Goal: Information Seeking & Learning: Learn about a topic

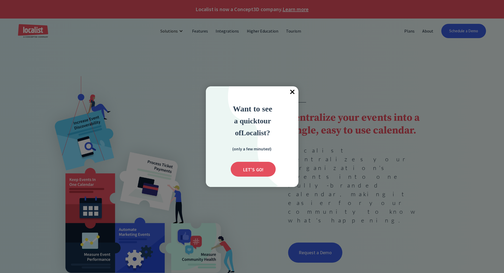
drag, startPoint x: 290, startPoint y: 96, endPoint x: 287, endPoint y: 93, distance: 4.3
click at [290, 96] on span "×" at bounding box center [293, 92] width 12 height 12
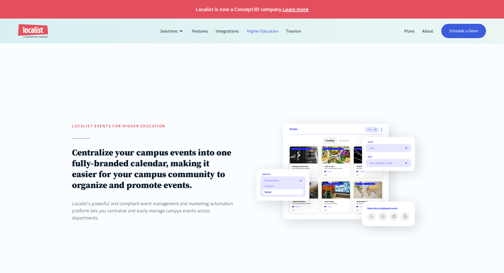
scroll to position [79, 0]
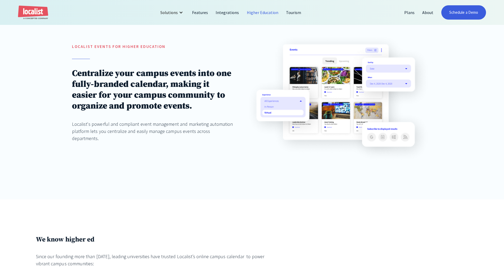
click at [272, 72] on img at bounding box center [338, 98] width 187 height 131
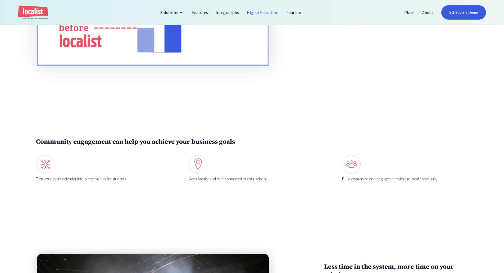
scroll to position [900, 0]
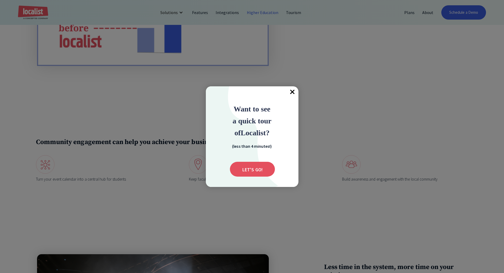
click at [293, 91] on span "×" at bounding box center [293, 92] width 12 height 12
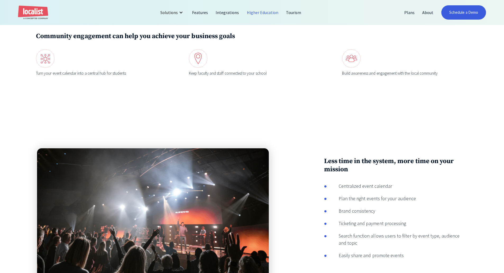
scroll to position [1059, 0]
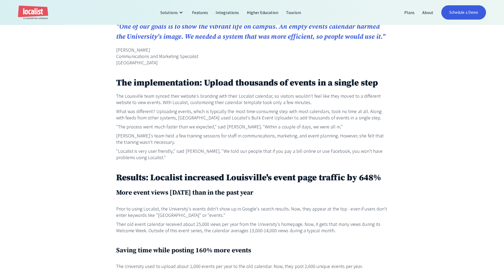
scroll to position [344, 0]
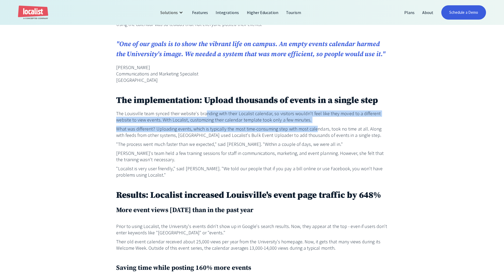
drag, startPoint x: 204, startPoint y: 109, endPoint x: 313, endPoint y: 122, distance: 109.3
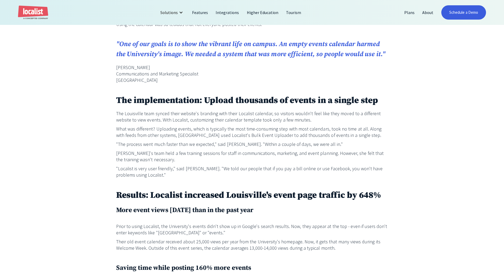
click at [299, 127] on p "What was different? Uploading events, which is typically the most time-consumin…" at bounding box center [252, 132] width 272 height 13
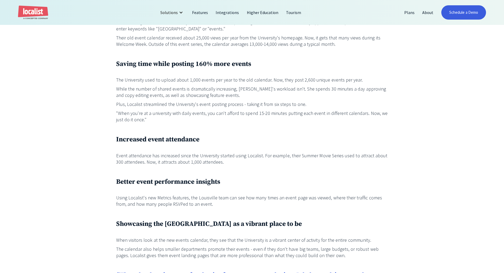
scroll to position [609, 0]
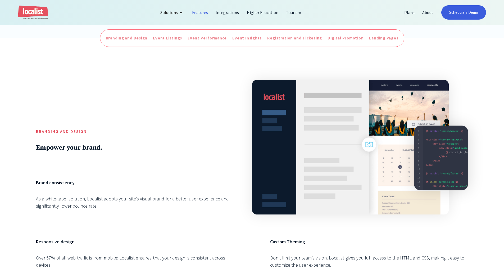
scroll to position [238, 0]
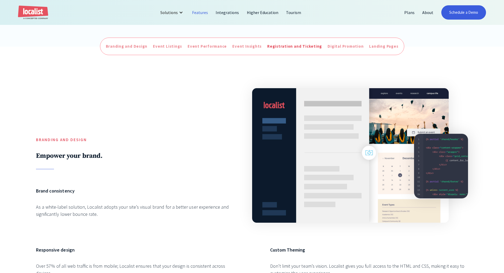
click at [314, 47] on div "Registration and Ticketing" at bounding box center [294, 46] width 55 height 6
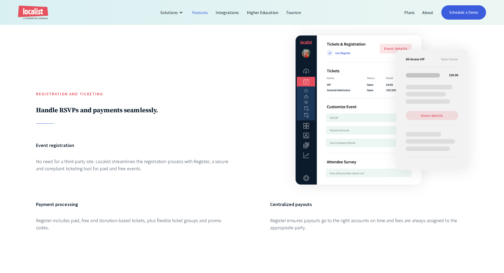
scroll to position [1480, 0]
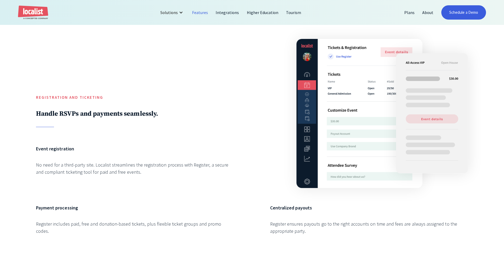
click at [357, 225] on div "Register ensures payouts go to the right accounts on time and fees are always a…" at bounding box center [369, 227] width 198 height 14
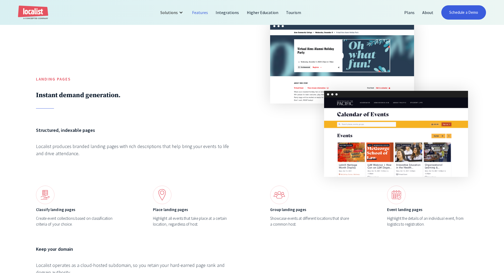
scroll to position [2247, 0]
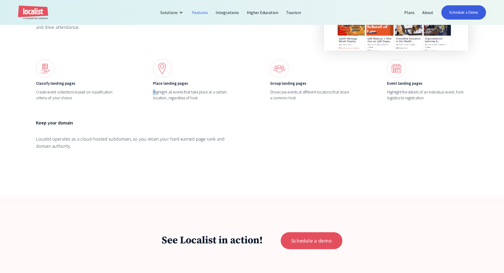
click at [156, 89] on div "Highlight all events that take place at a certain location, regardless of host." at bounding box center [193, 95] width 81 height 12
drag, startPoint x: 191, startPoint y: 103, endPoint x: 187, endPoint y: 107, distance: 5.3
click at [188, 107] on div "Landing Pages Instant demand generation. Structured, indexable pages Localist p…" at bounding box center [252, 28] width 432 height 264
drag, startPoint x: 109, startPoint y: 96, endPoint x: 110, endPoint y: 99, distance: 3.2
click at [110, 97] on div "Create event collections based on classification criteria of your choice." at bounding box center [76, 95] width 81 height 12
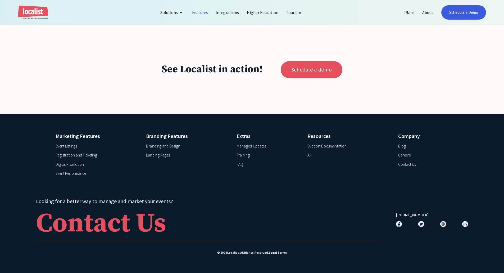
scroll to position [2420, 0]
click at [329, 184] on div "Marketing Features Event Listings Registration and Ticketing Digital Promotion …" at bounding box center [252, 193] width 504 height 159
click at [75, 165] on div "Digital Promotion" at bounding box center [70, 164] width 29 height 6
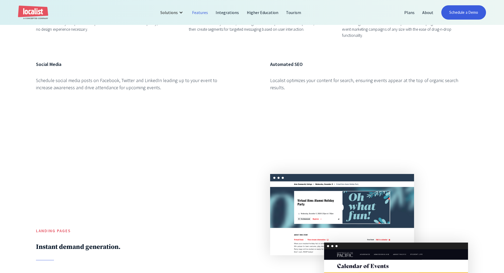
scroll to position [2155, 0]
